Goal: Information Seeking & Learning: Learn about a topic

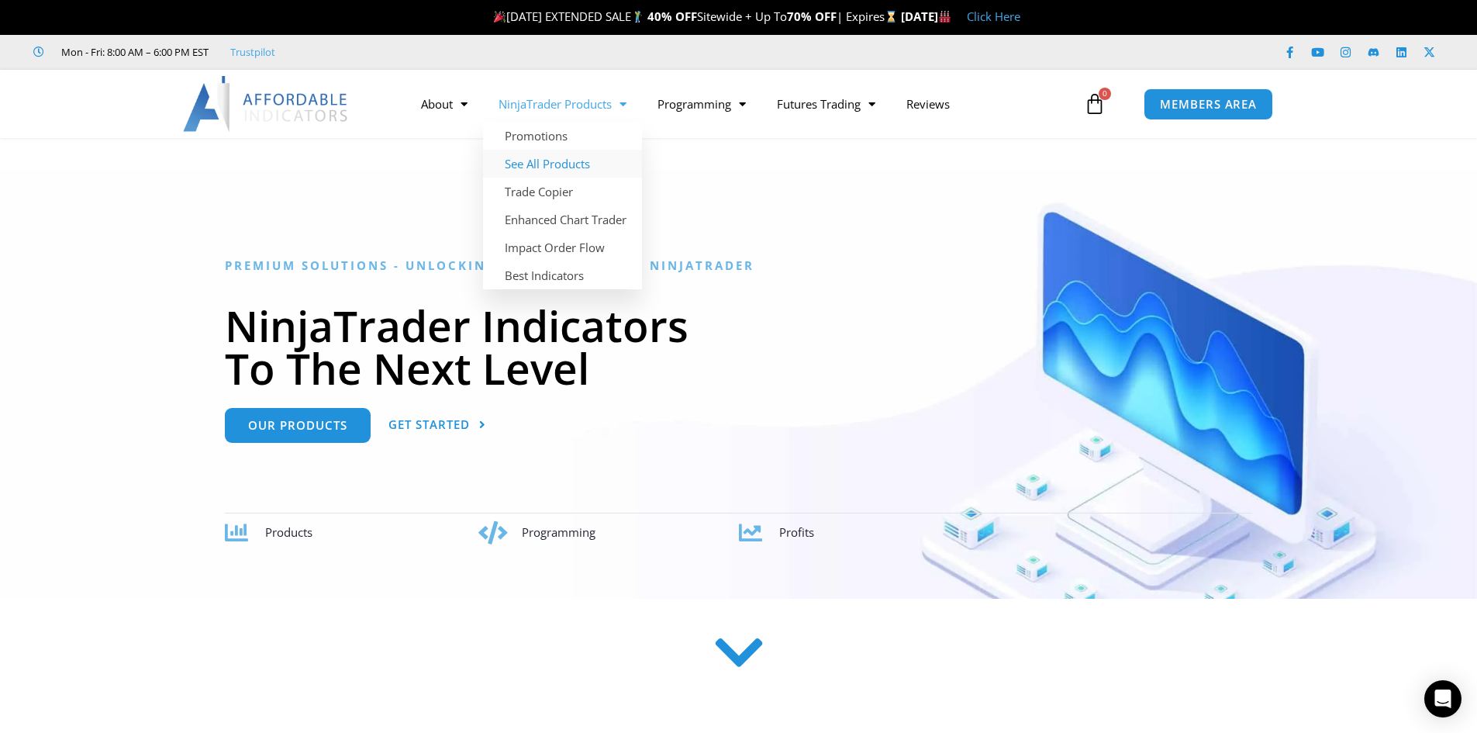
click at [571, 162] on link "See All Products" at bounding box center [562, 164] width 159 height 28
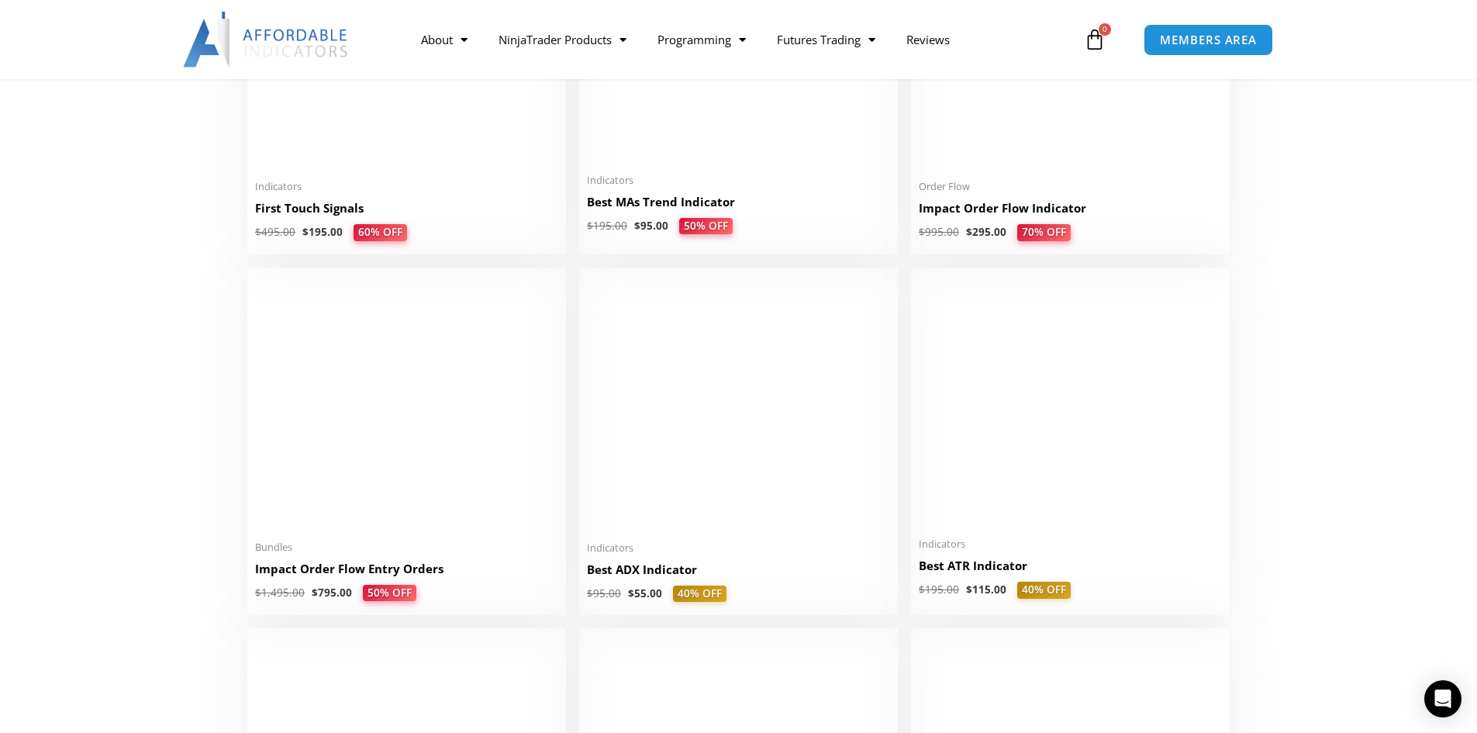
scroll to position [2714, 0]
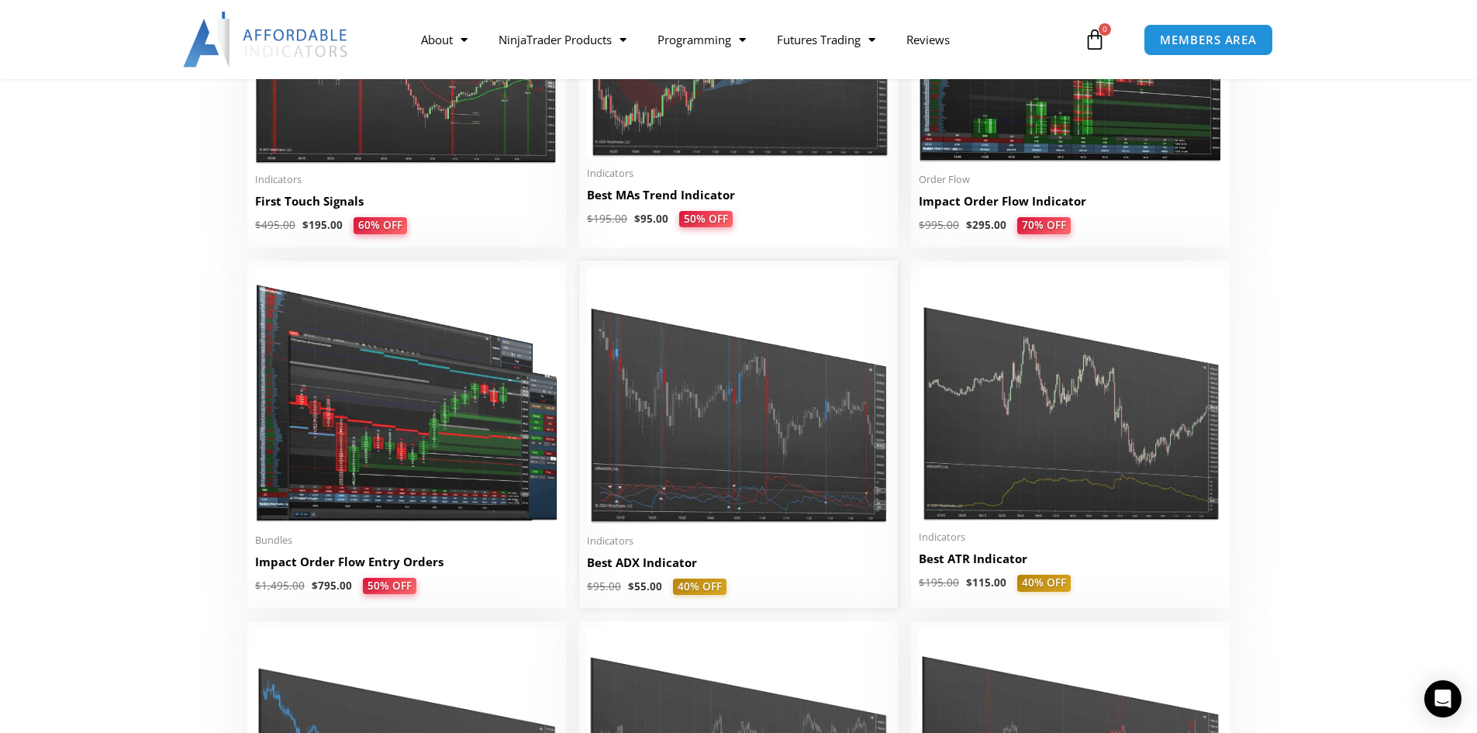
click at [769, 409] on img at bounding box center [738, 396] width 303 height 257
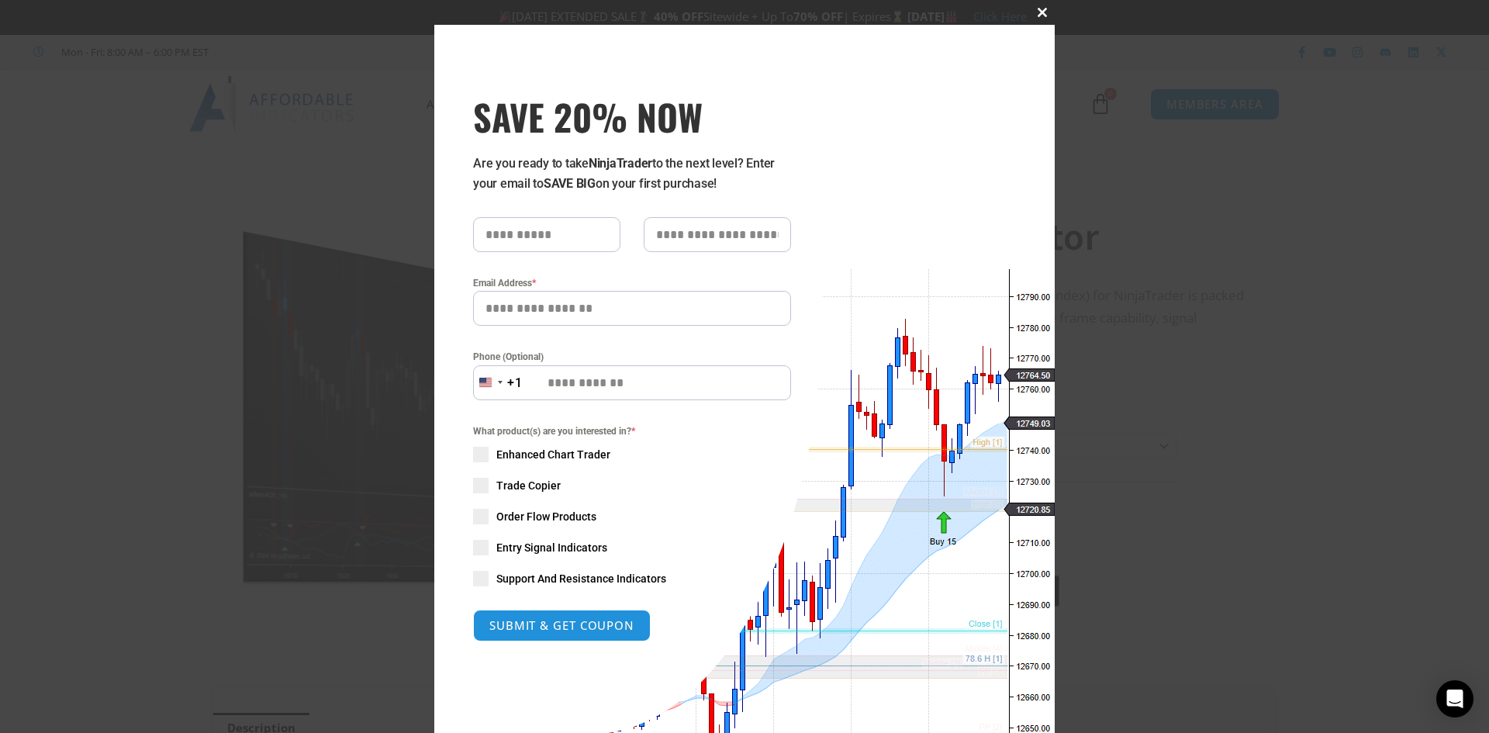
click at [1034, 12] on span at bounding box center [1042, 12] width 25 height 9
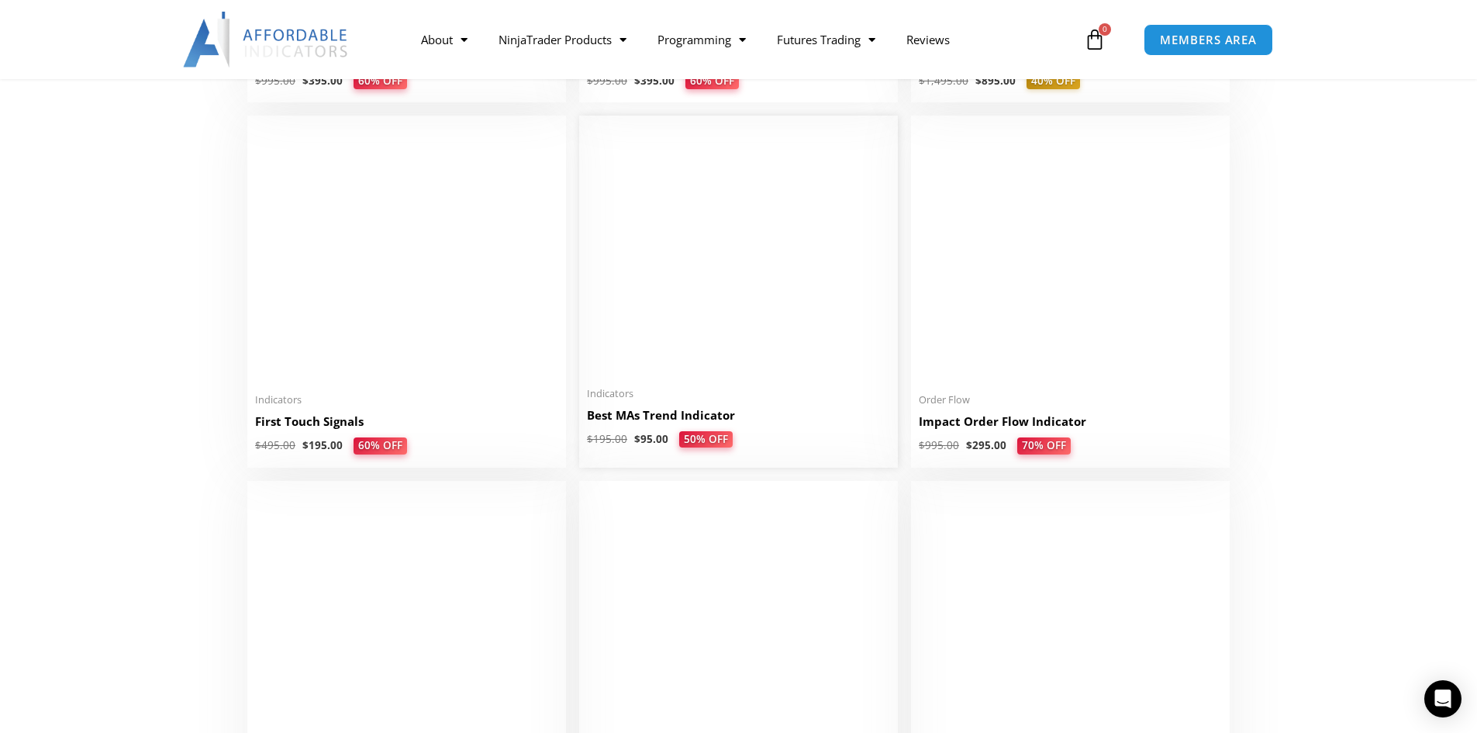
scroll to position [2482, 0]
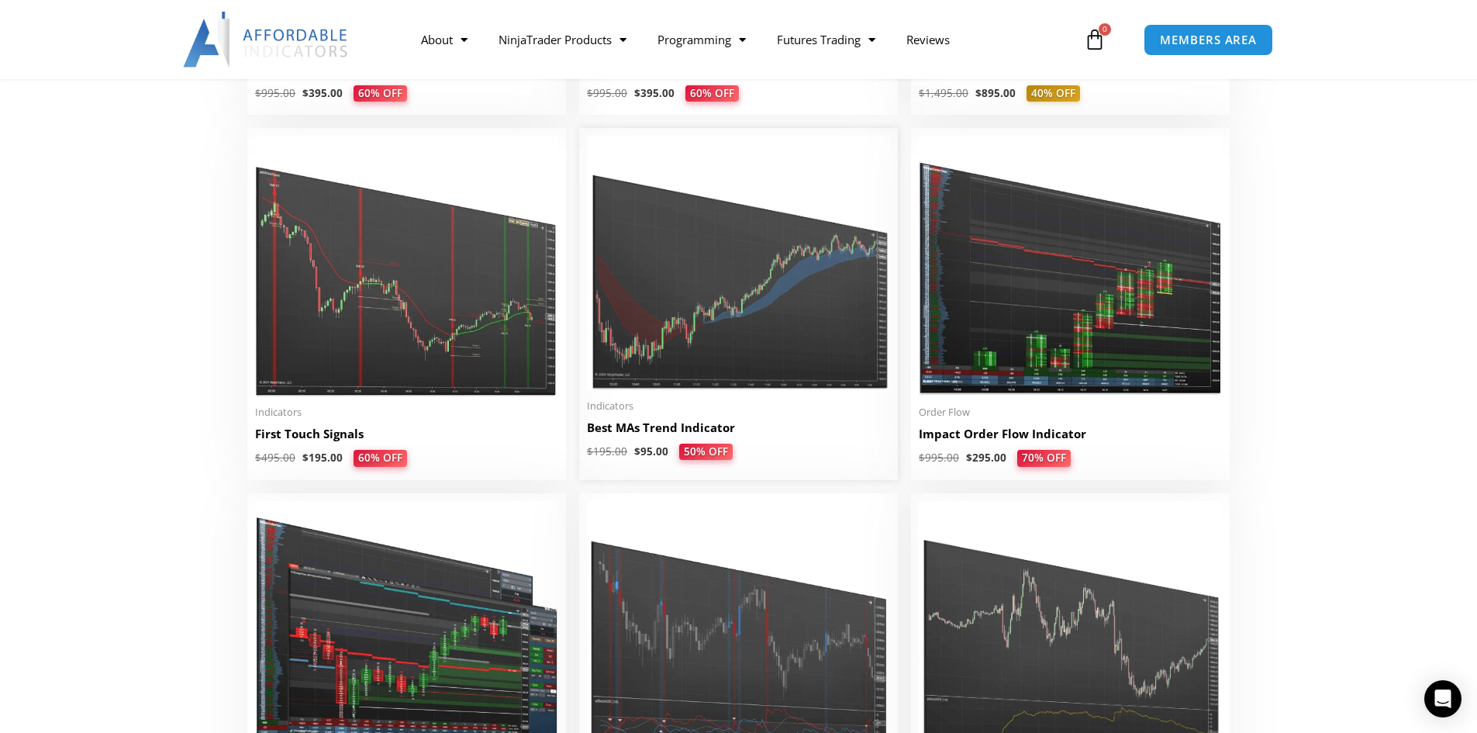
click at [687, 287] on img at bounding box center [738, 263] width 303 height 254
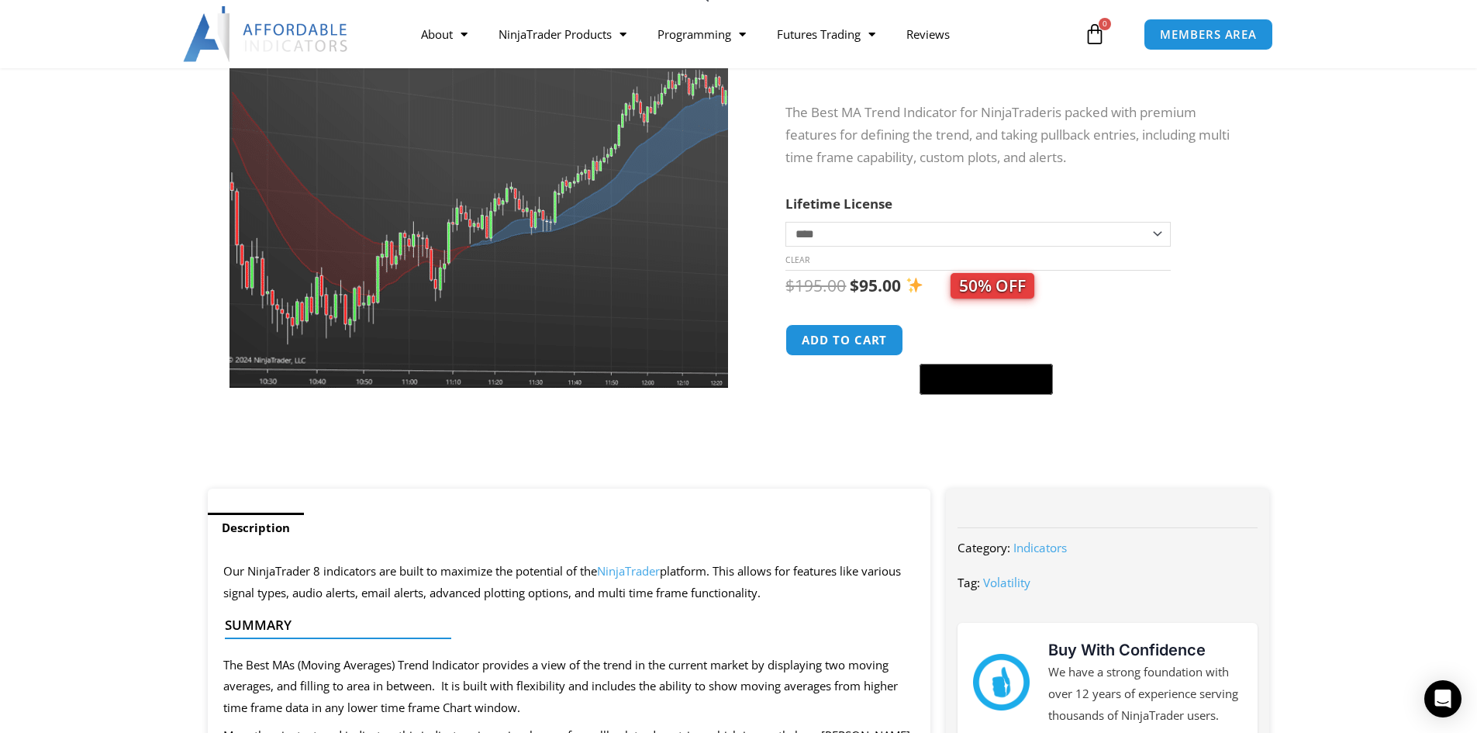
scroll to position [78, 0]
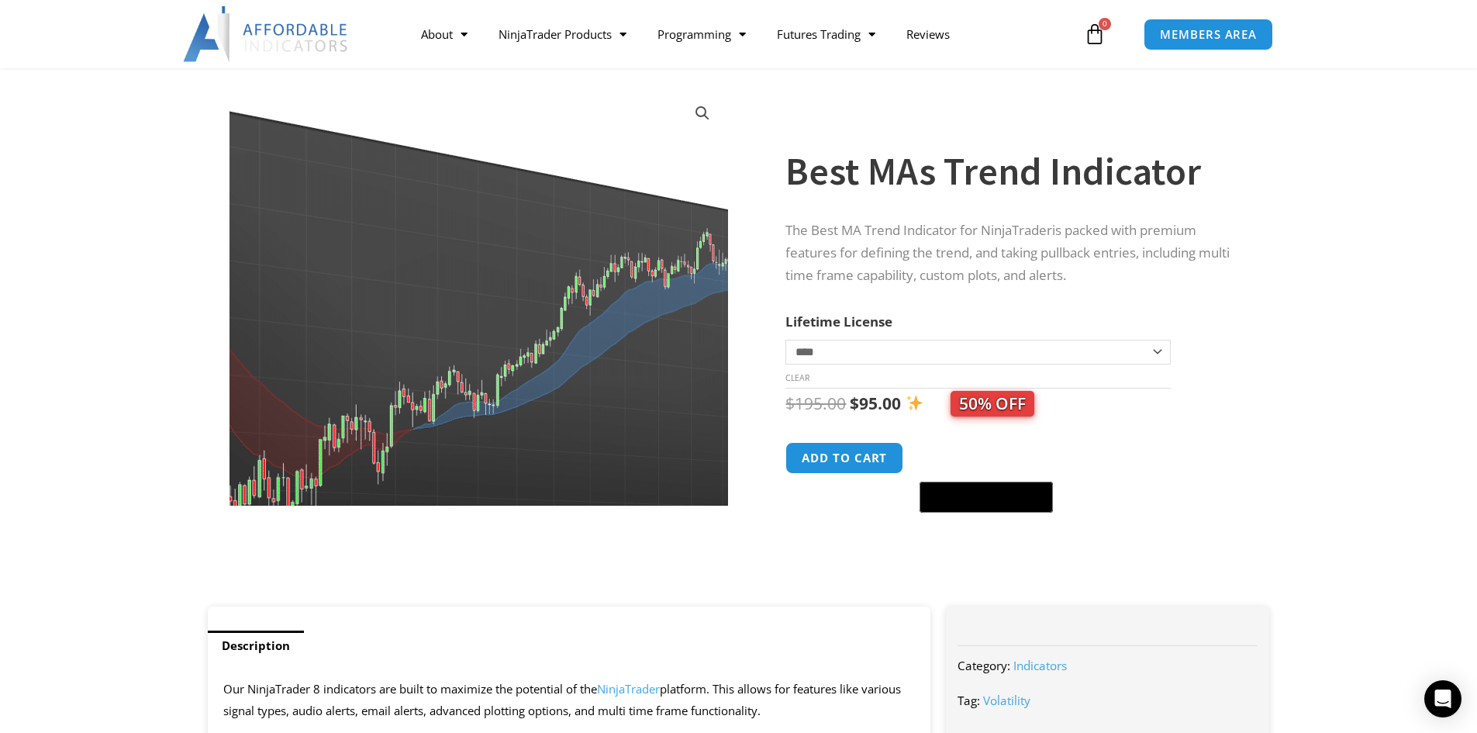
click at [448, 304] on img at bounding box center [490, 294] width 676 height 567
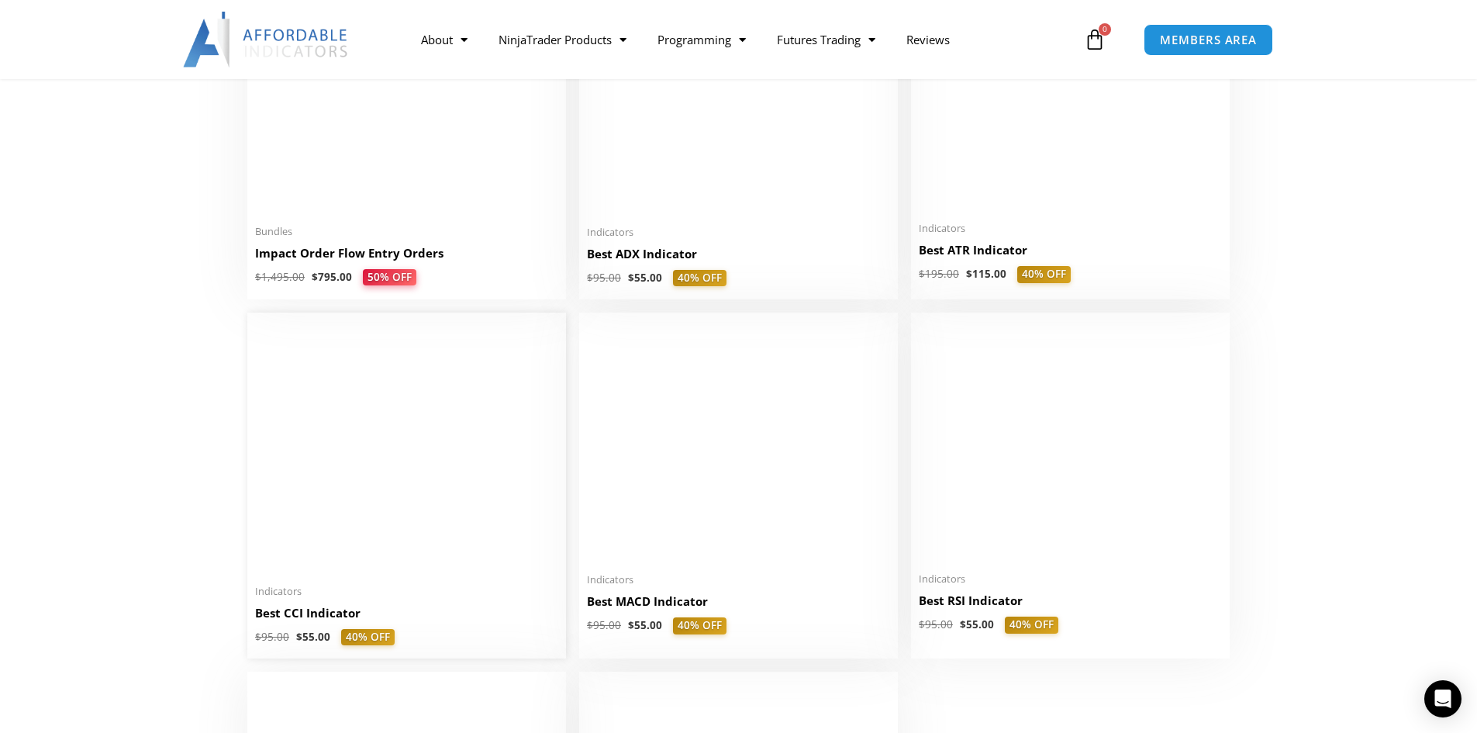
scroll to position [3025, 0]
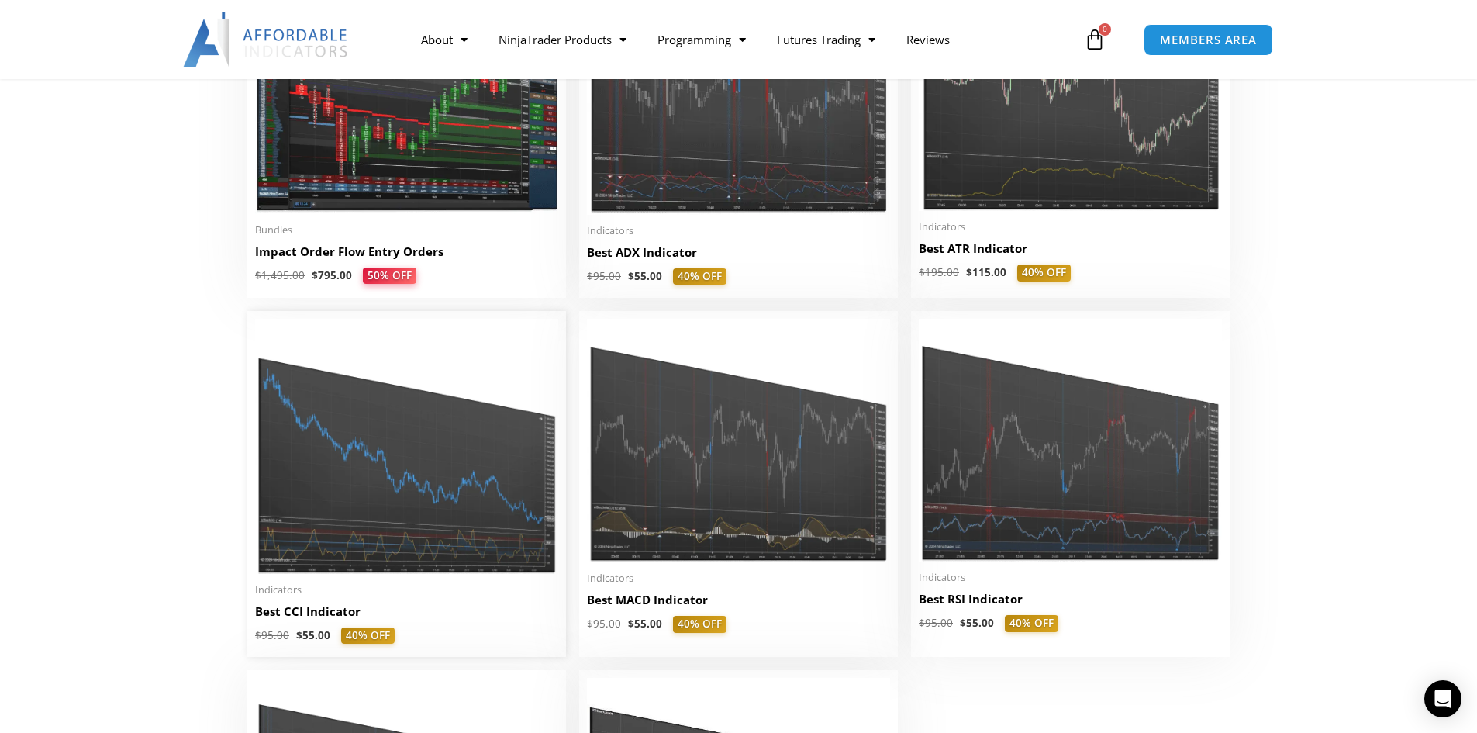
click at [399, 501] on img at bounding box center [406, 446] width 303 height 255
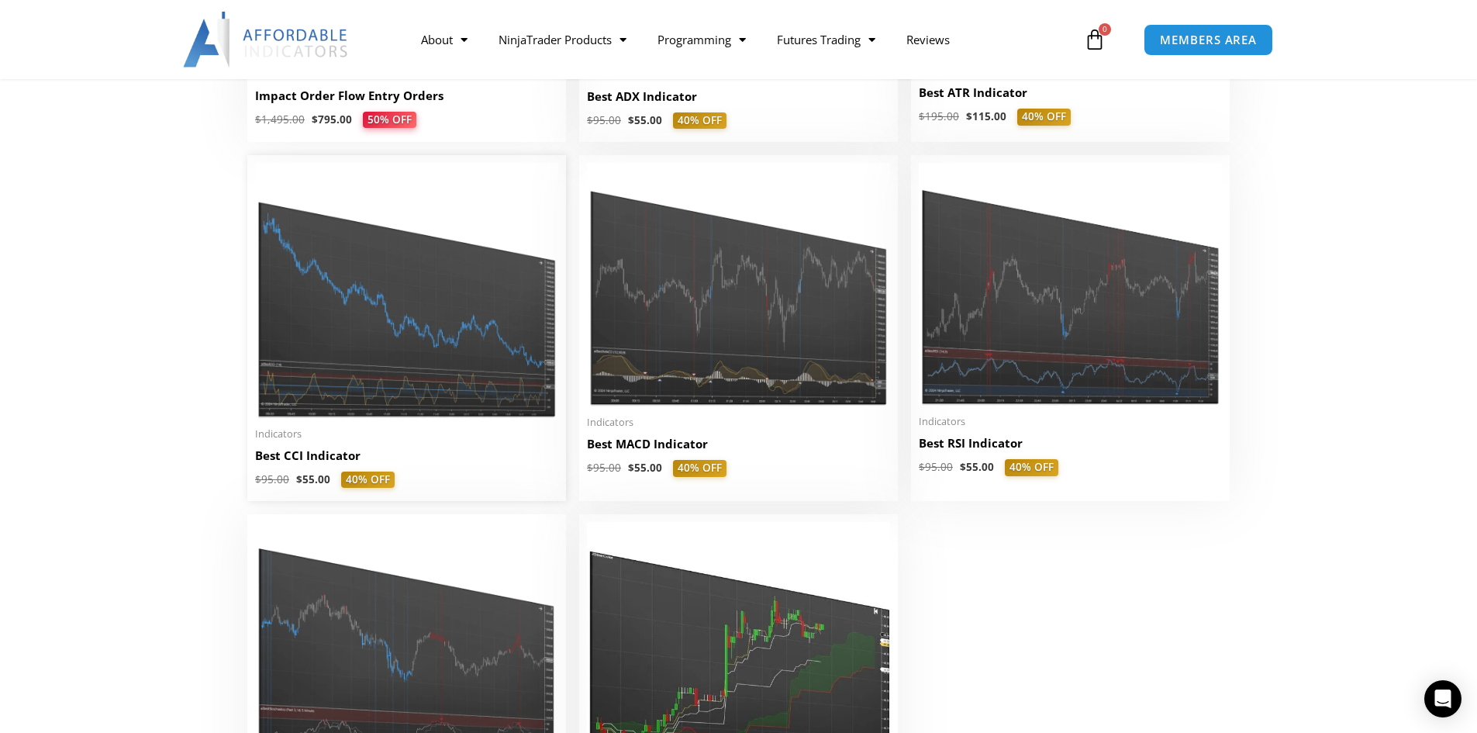
scroll to position [3180, 0]
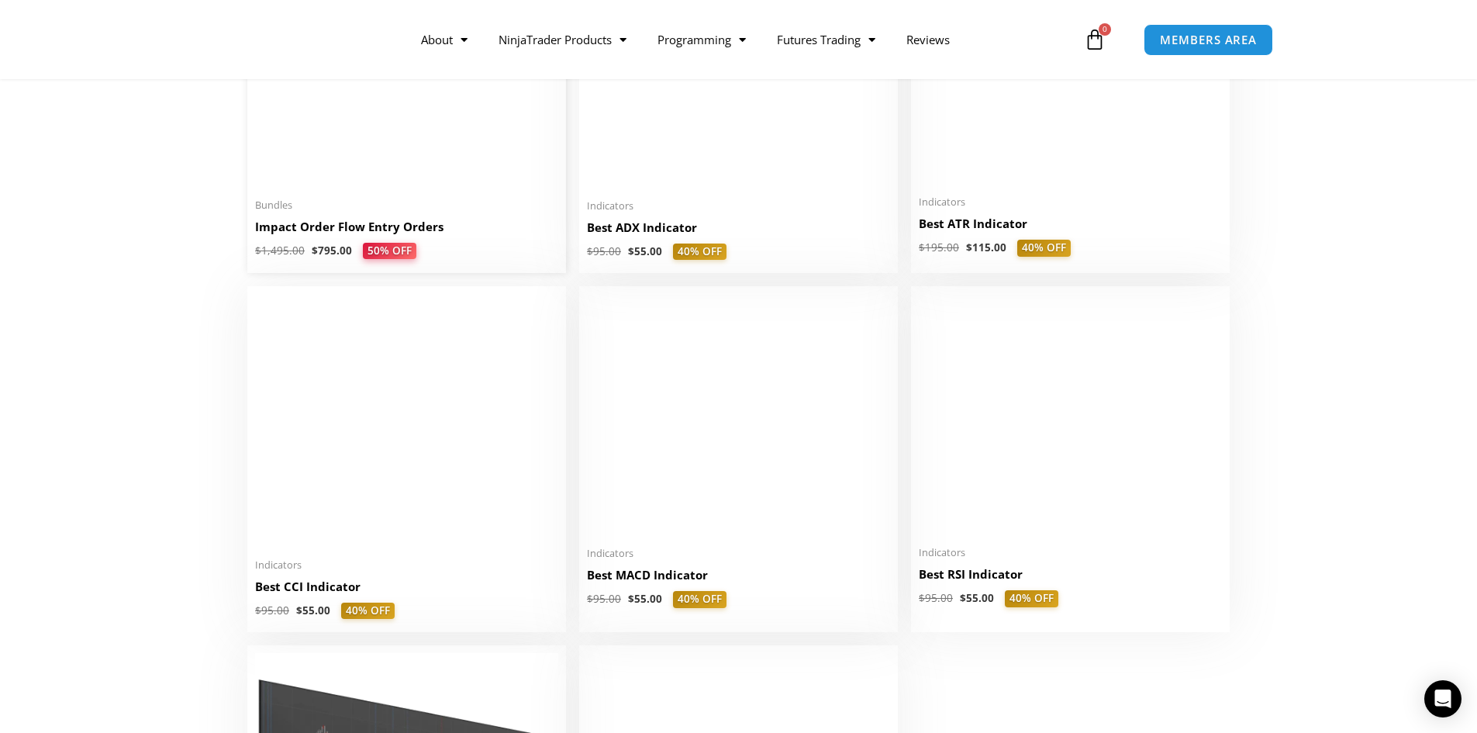
scroll to position [3180, 0]
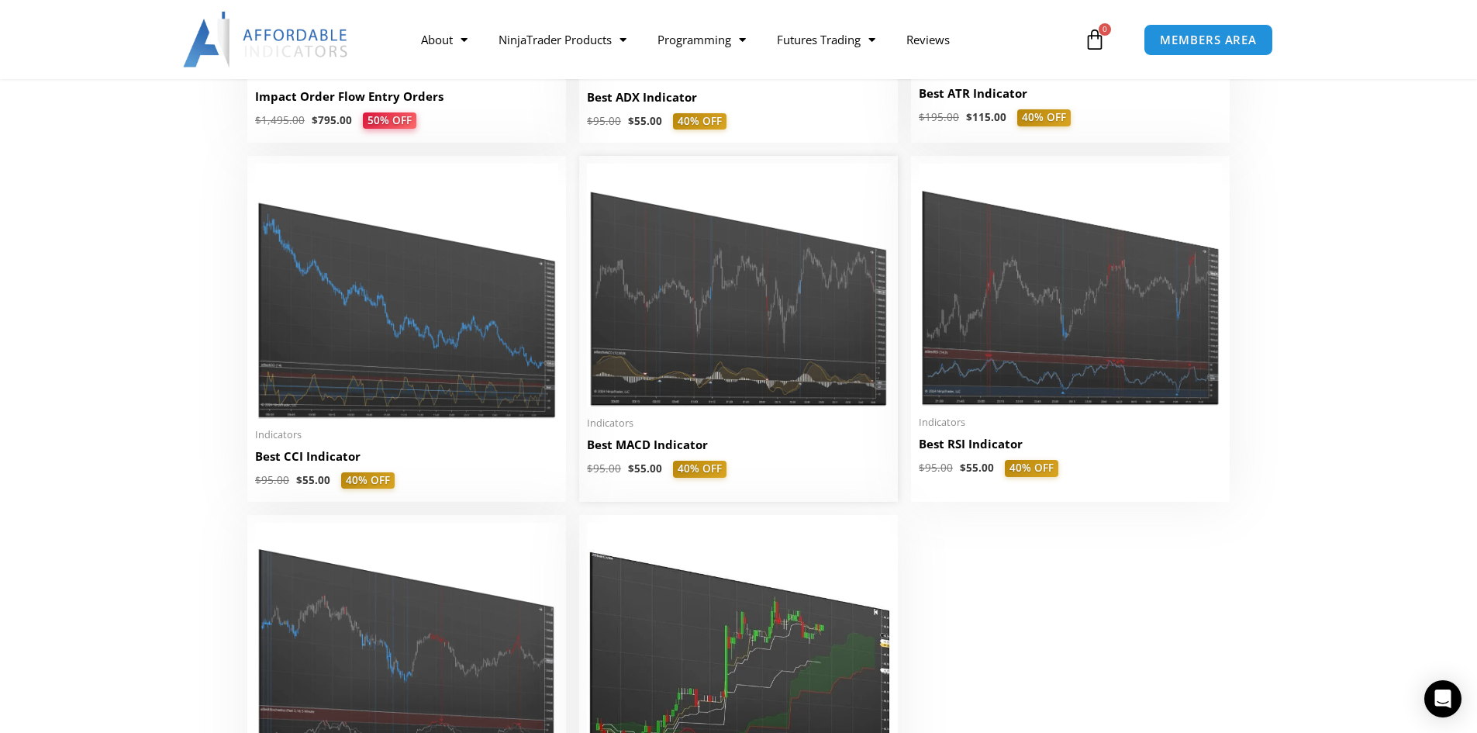
click at [691, 327] on img at bounding box center [738, 286] width 303 height 244
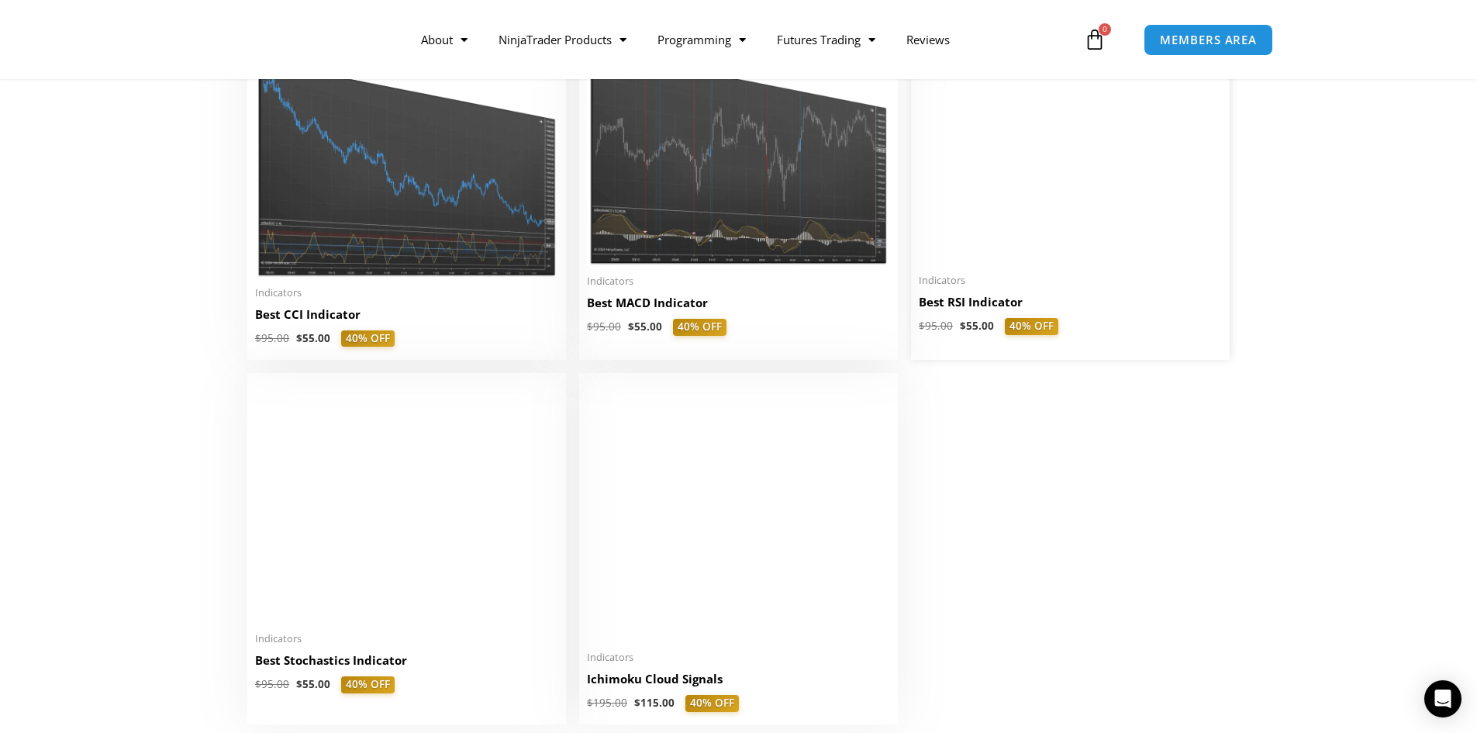
scroll to position [3335, 0]
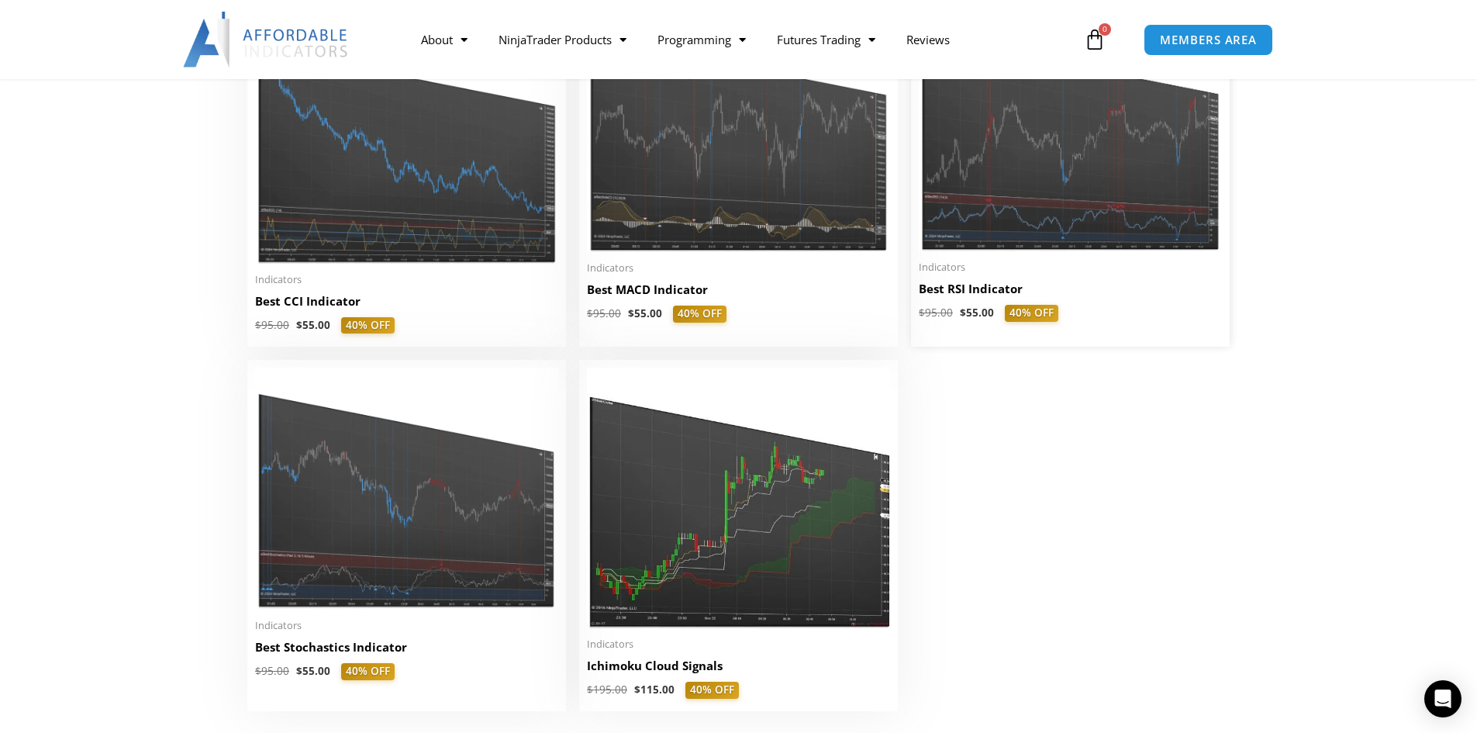
click at [1080, 190] on img at bounding box center [1070, 130] width 303 height 243
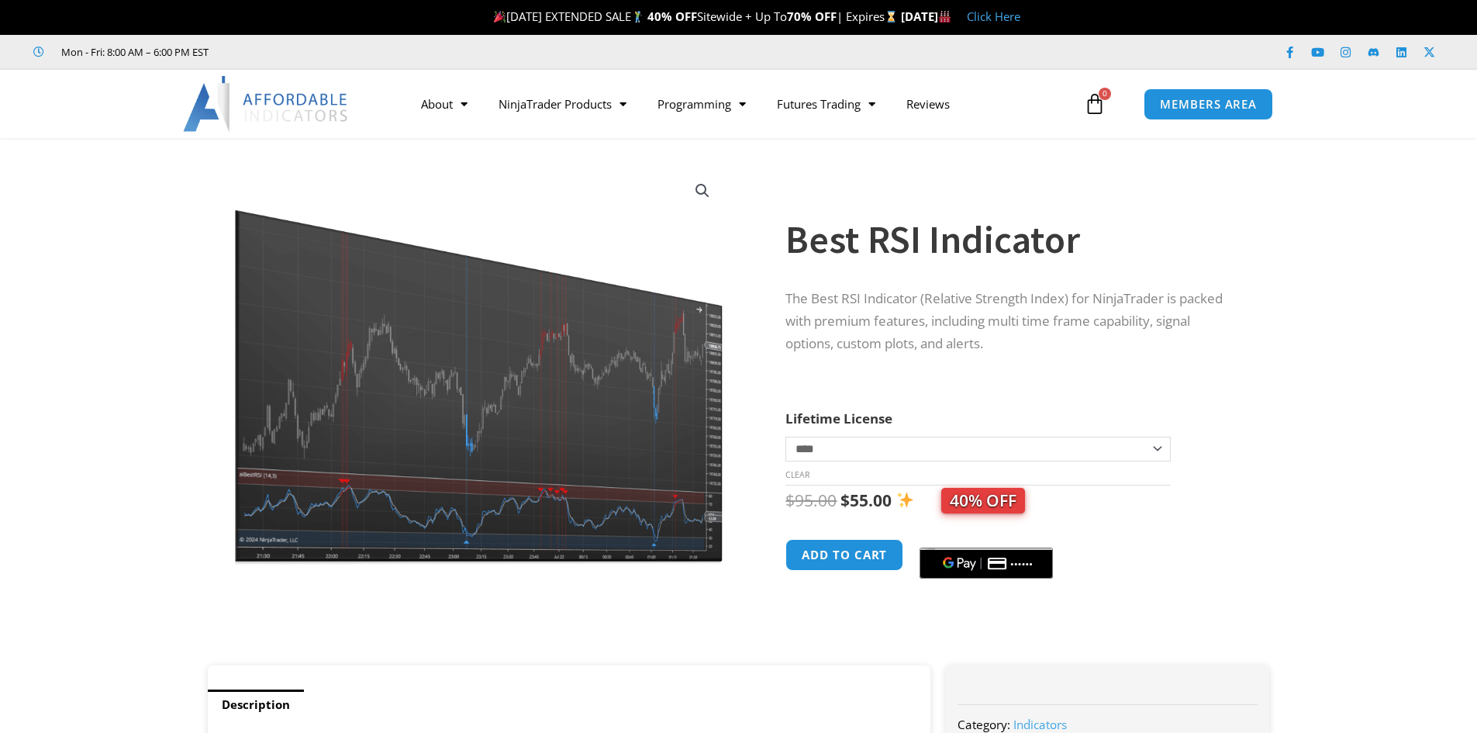
click at [1080, 190] on div "Best RSI Indicator" at bounding box center [1012, 226] width 453 height 91
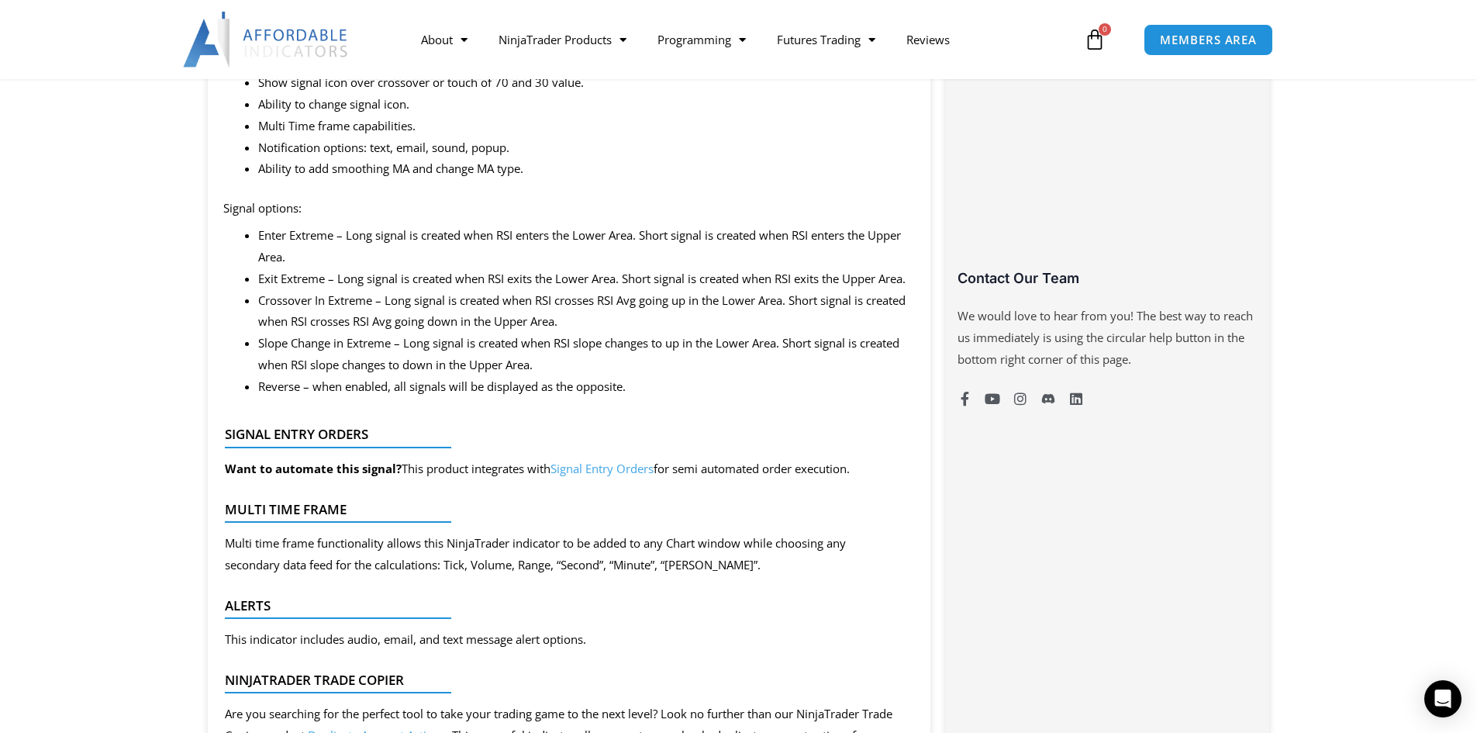
scroll to position [1008, 0]
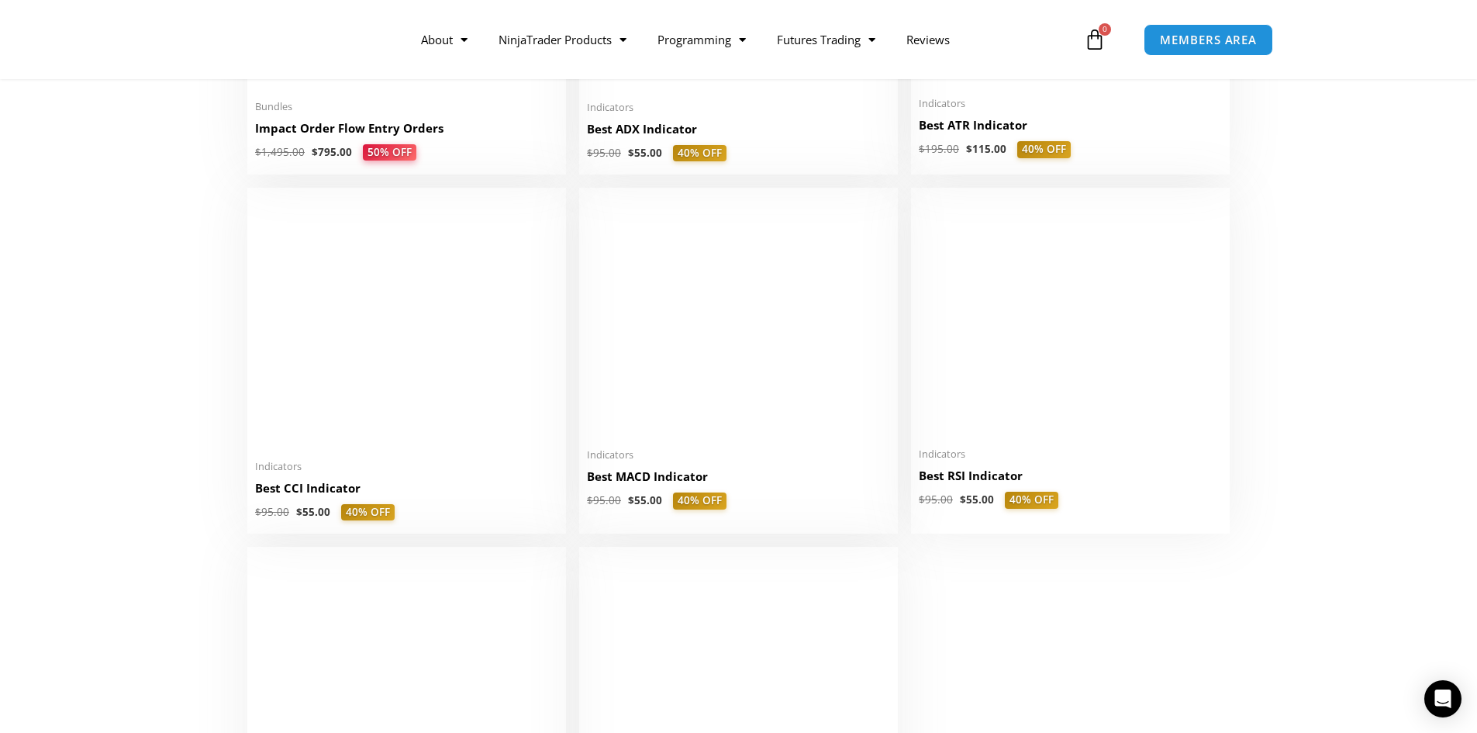
scroll to position [3335, 0]
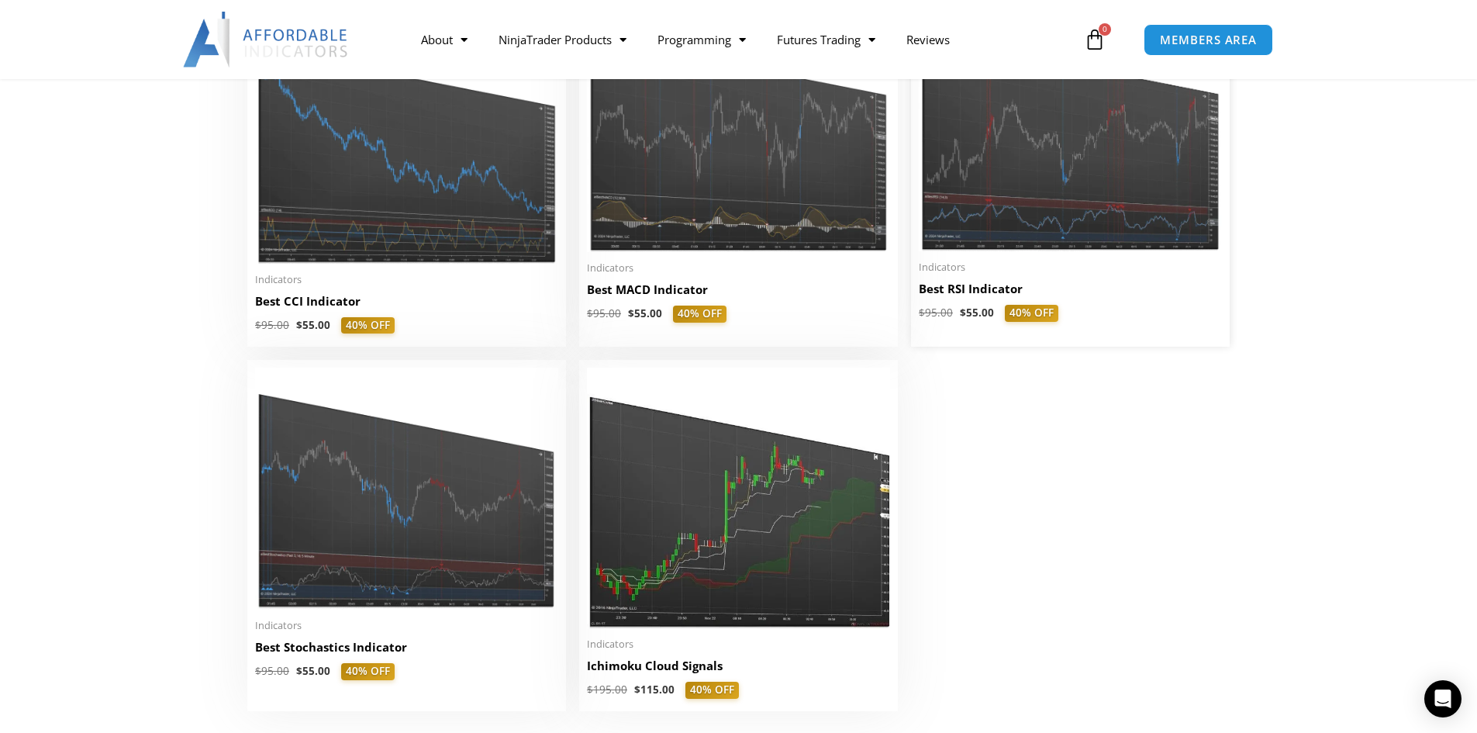
click at [1009, 188] on img at bounding box center [1070, 130] width 303 height 243
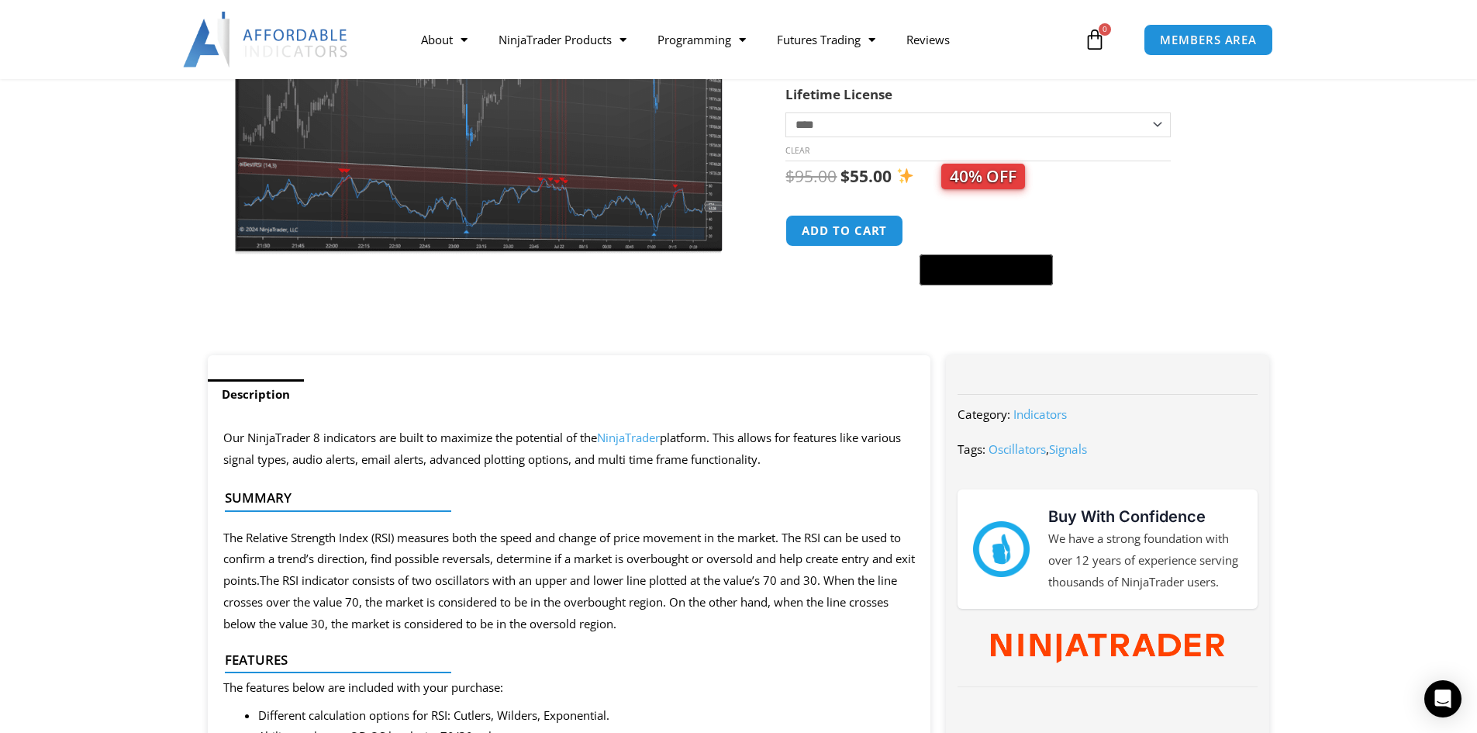
scroll to position [78, 0]
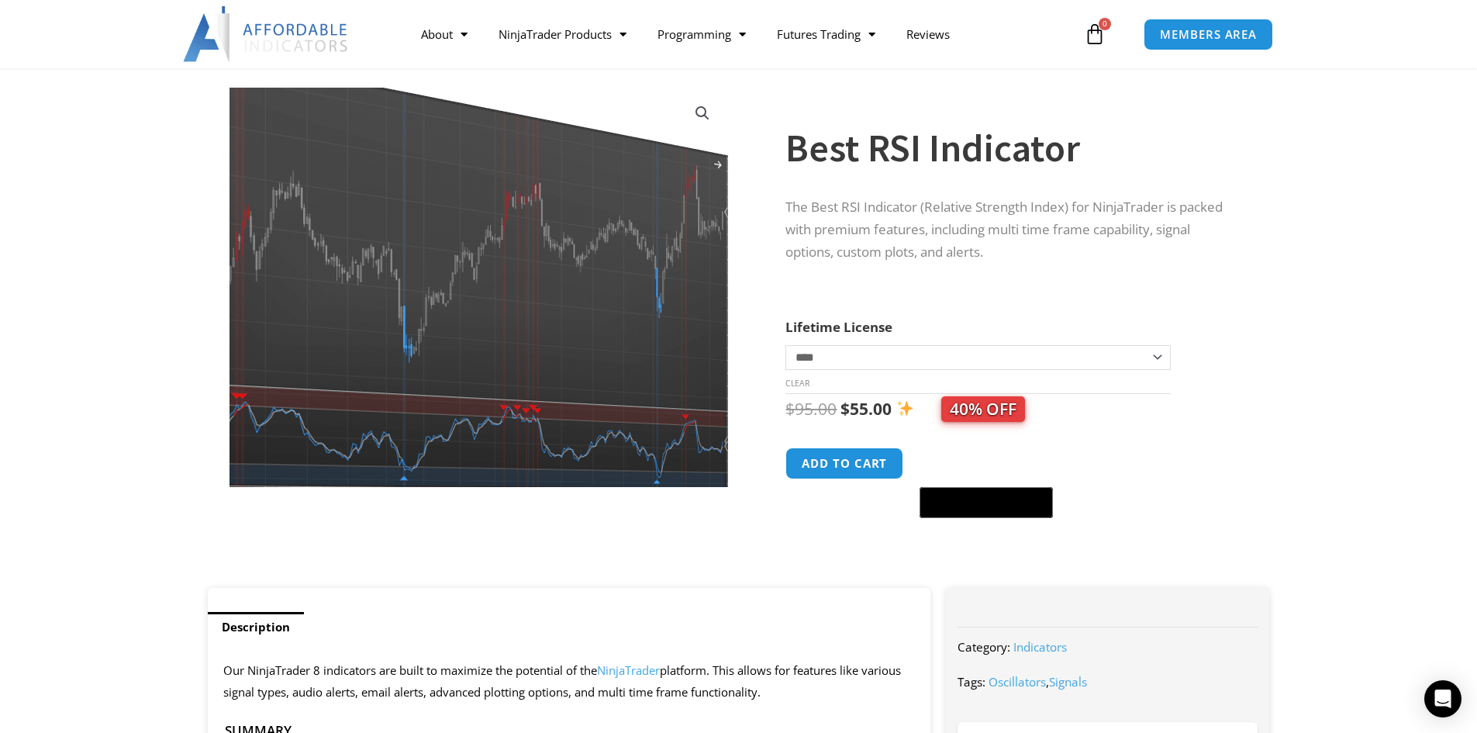
click at [648, 352] on img at bounding box center [421, 239] width 672 height 539
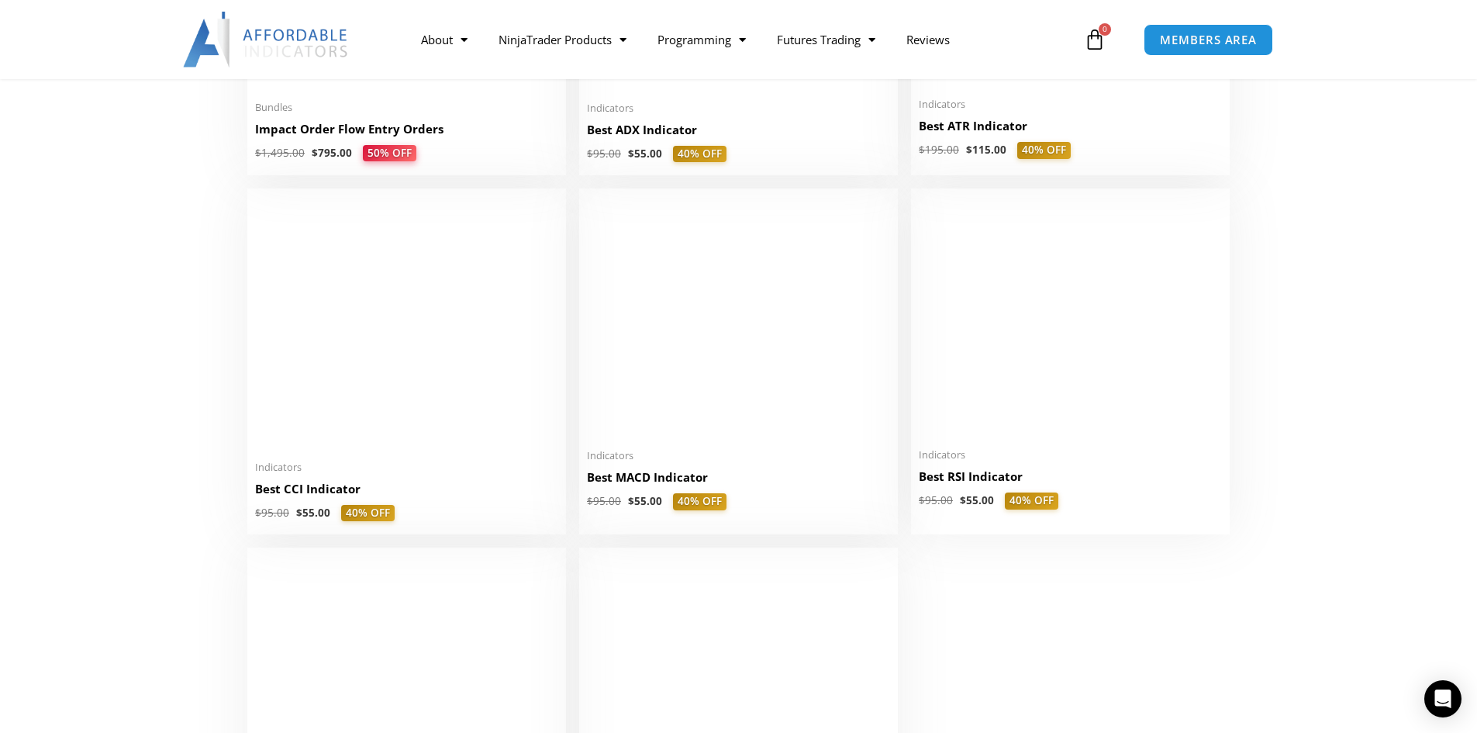
scroll to position [3335, 0]
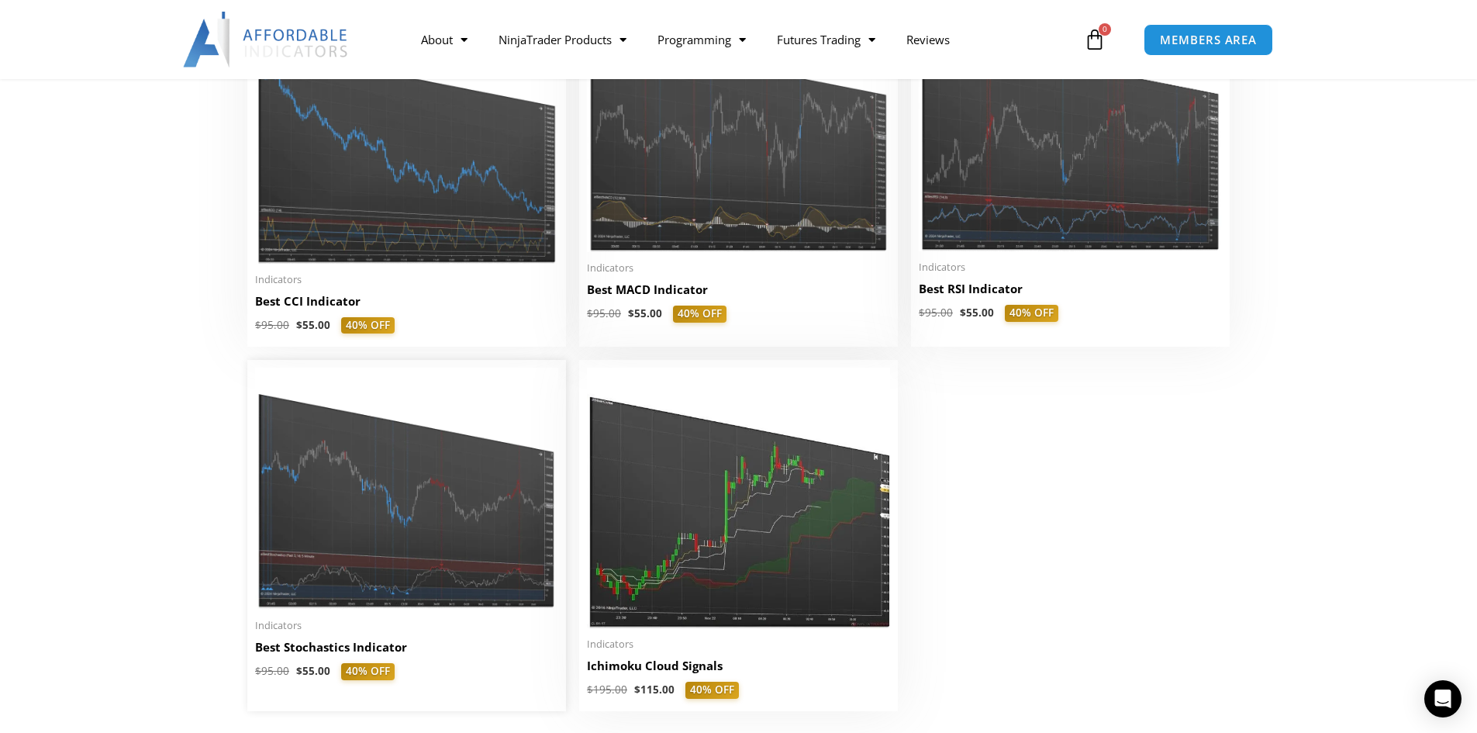
click at [351, 523] on img at bounding box center [406, 489] width 303 height 242
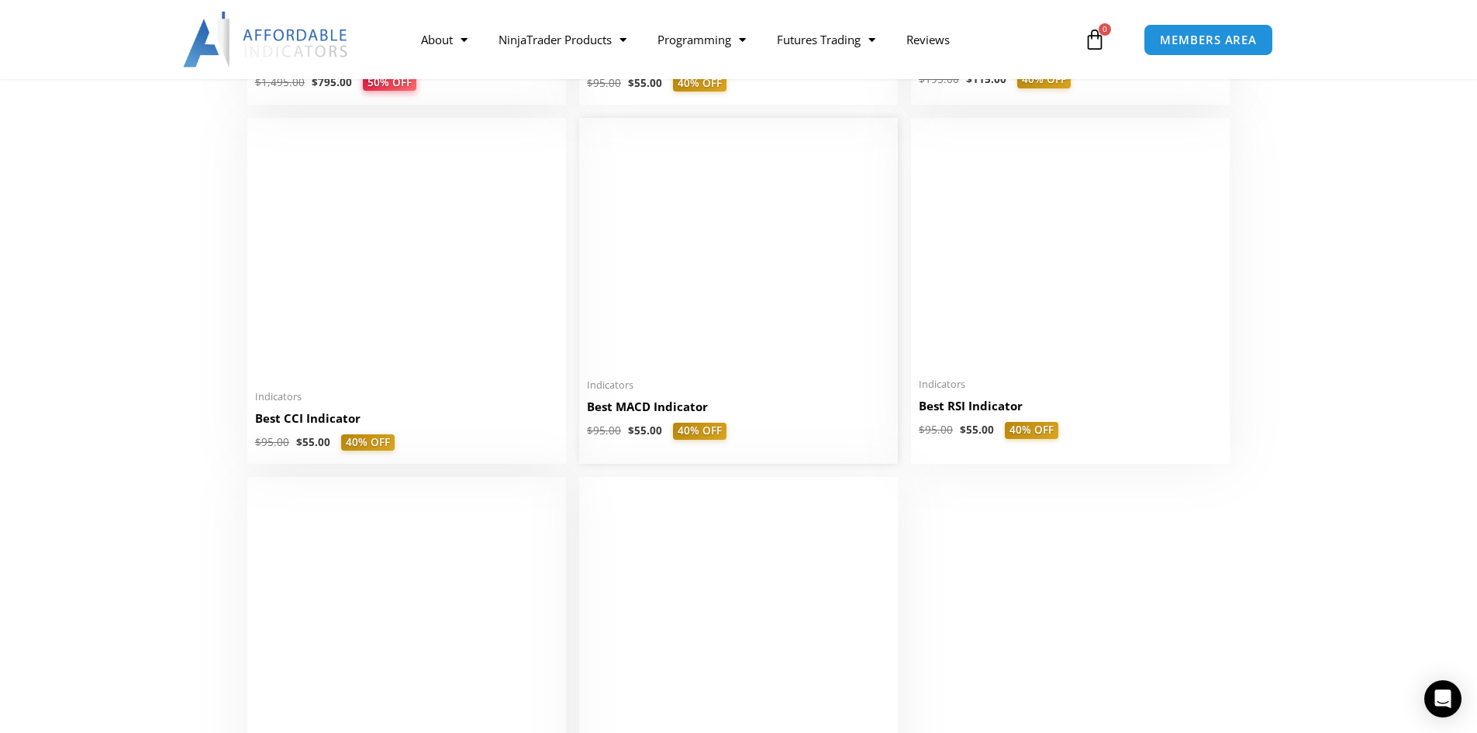
scroll to position [3180, 0]
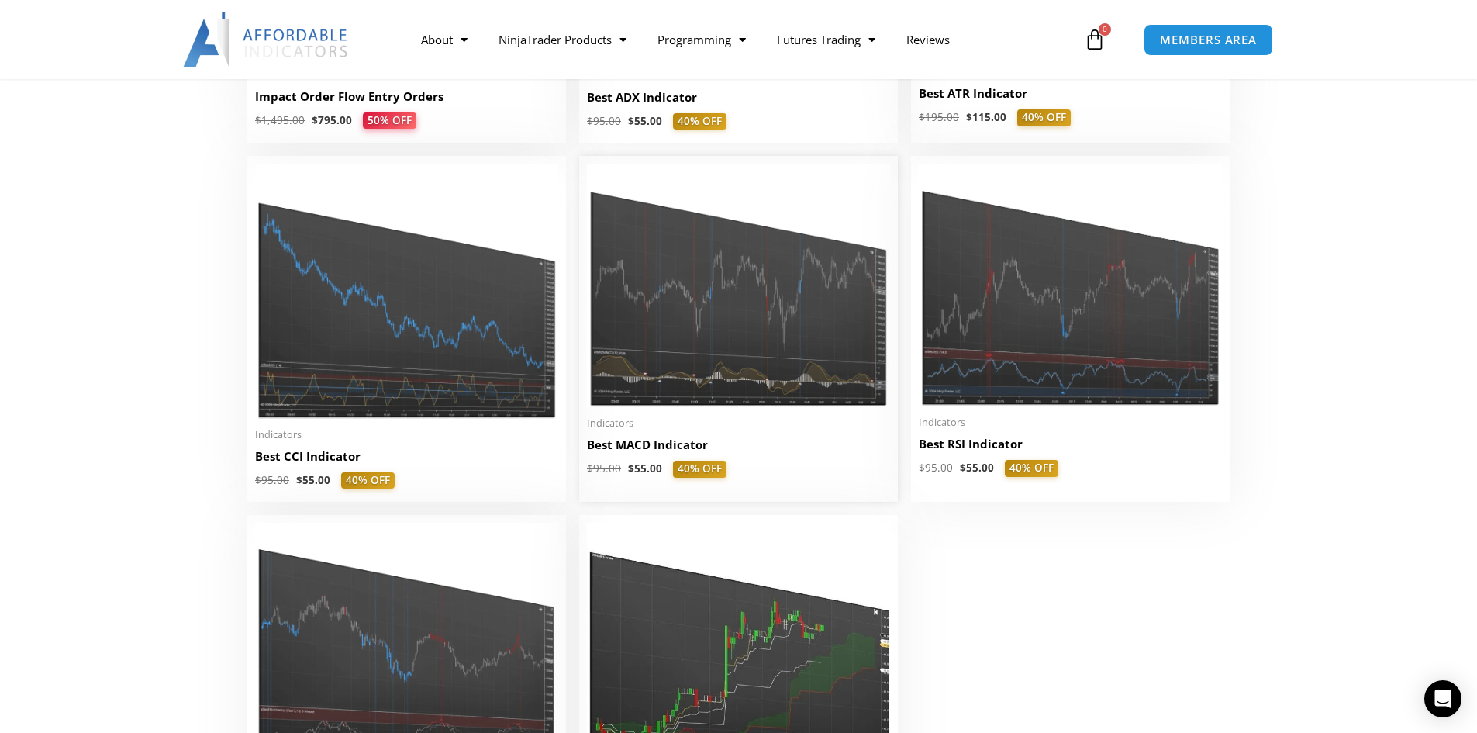
click at [745, 284] on img at bounding box center [738, 286] width 303 height 244
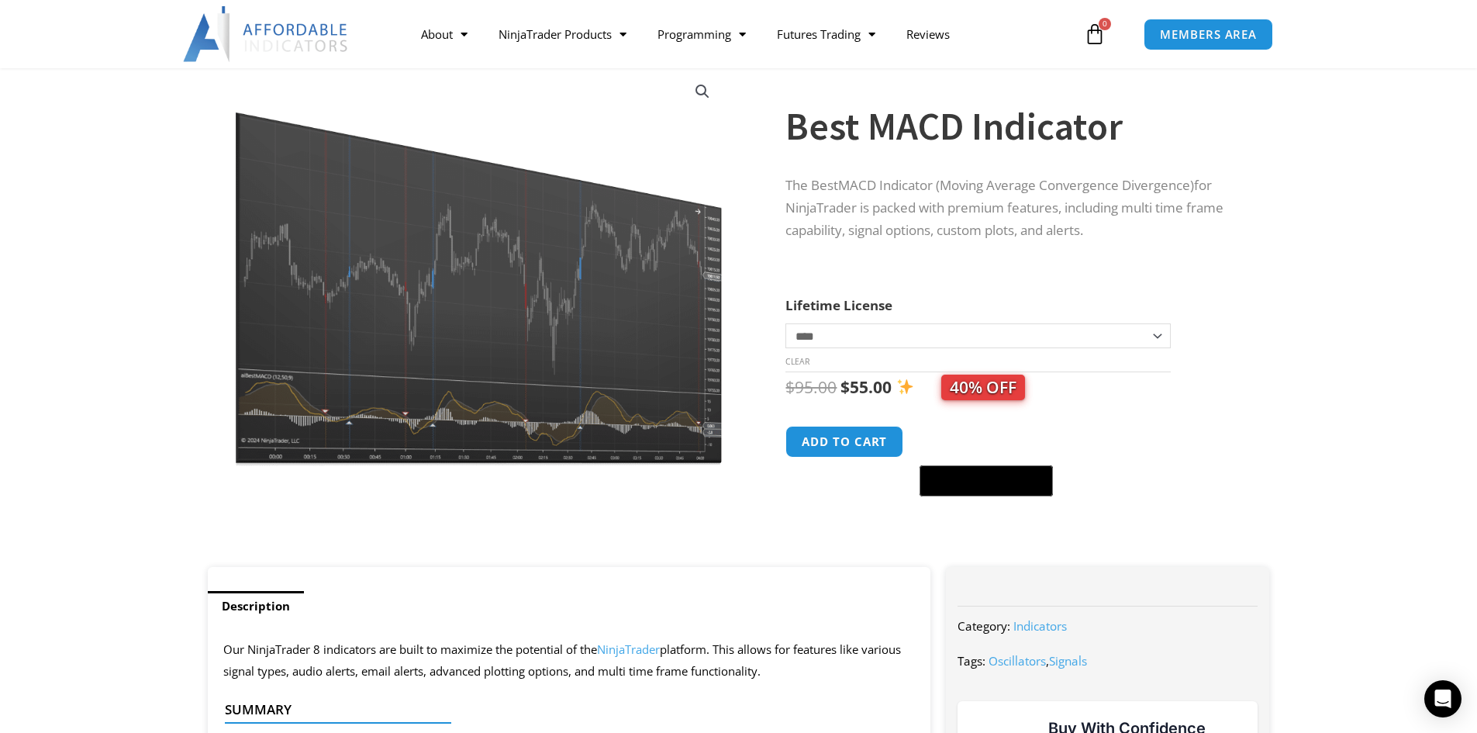
scroll to position [78, 0]
